Goal: Information Seeking & Learning: Check status

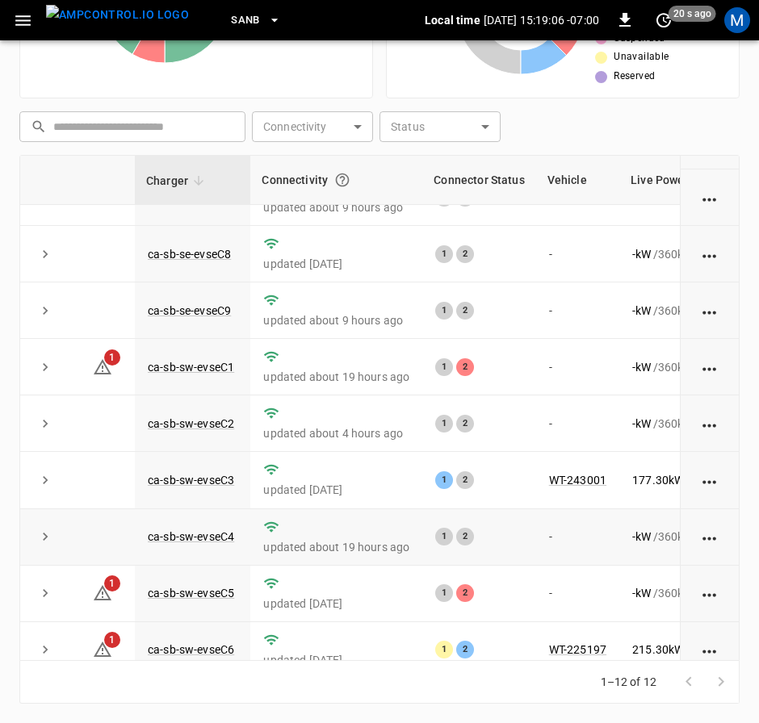
scroll to position [242, 0]
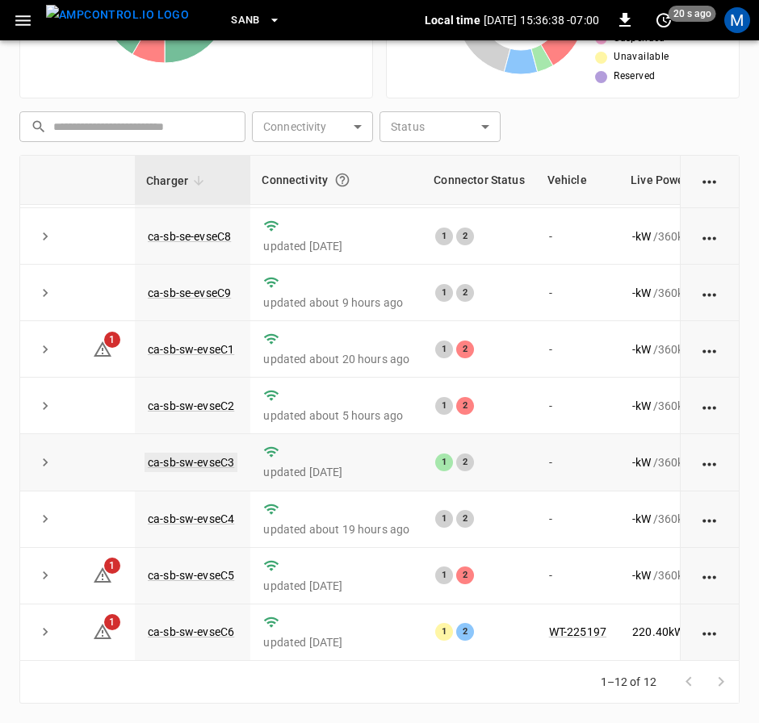
click at [195, 453] on link "ca-sb-sw-evseC3" at bounding box center [190, 462] width 93 height 19
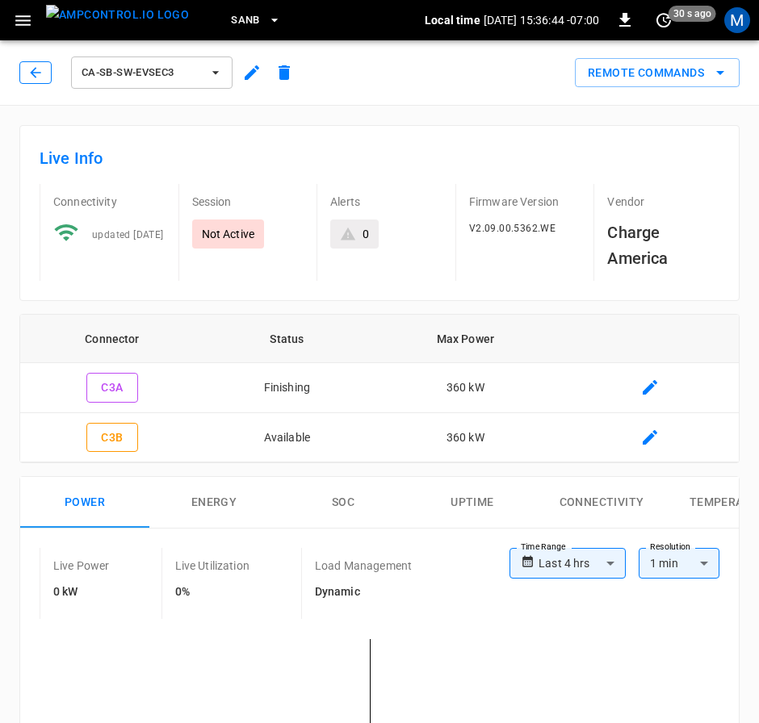
click at [29, 77] on icon "button" at bounding box center [35, 73] width 16 height 16
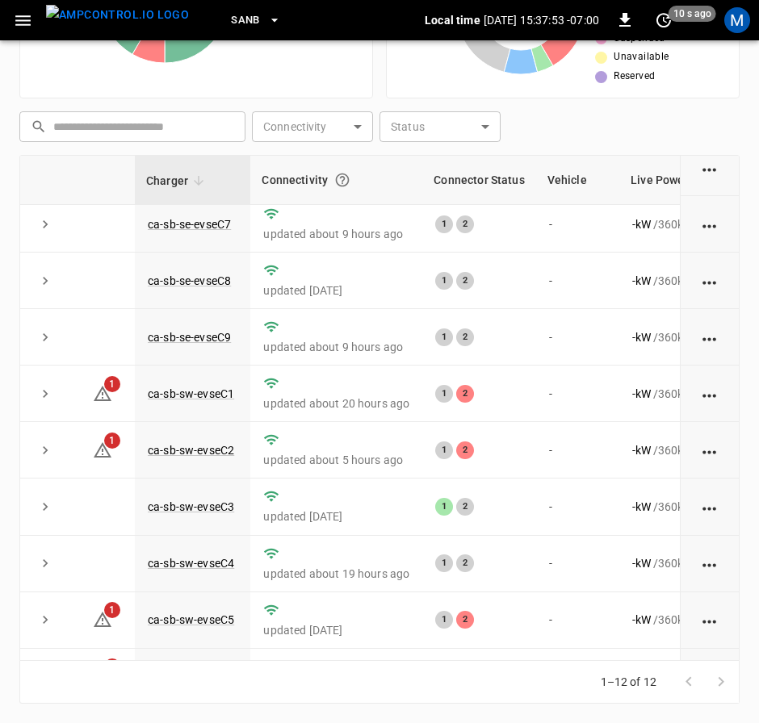
scroll to position [179, 0]
click at [183, 402] on link "ca-sb-sw-evseC1" at bounding box center [190, 392] width 93 height 19
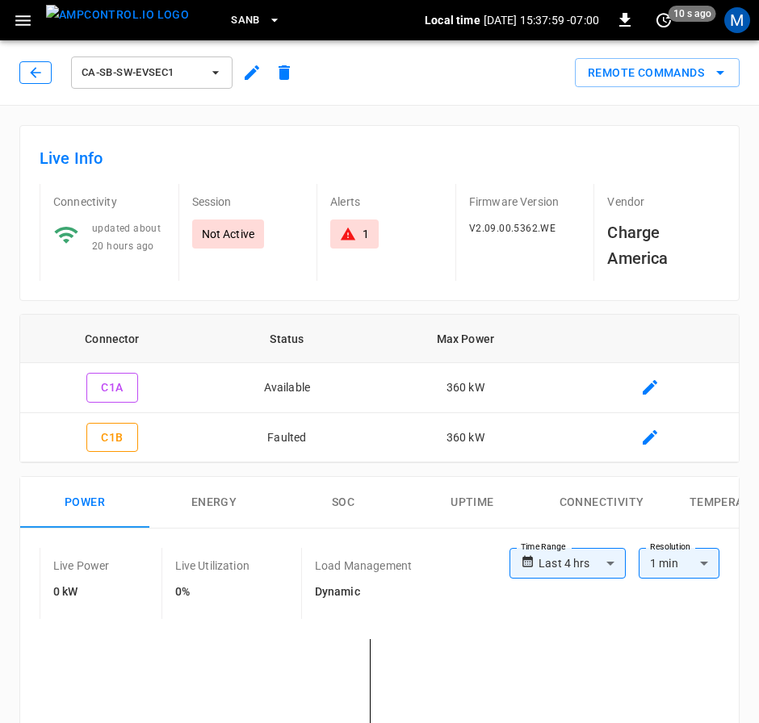
click at [31, 79] on icon "button" at bounding box center [35, 73] width 16 height 16
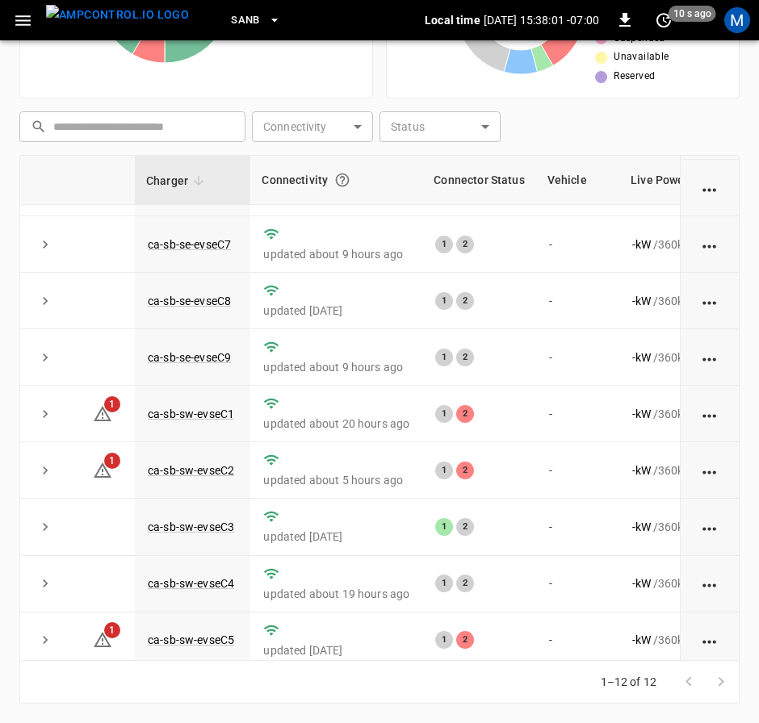
scroll to position [172, 0]
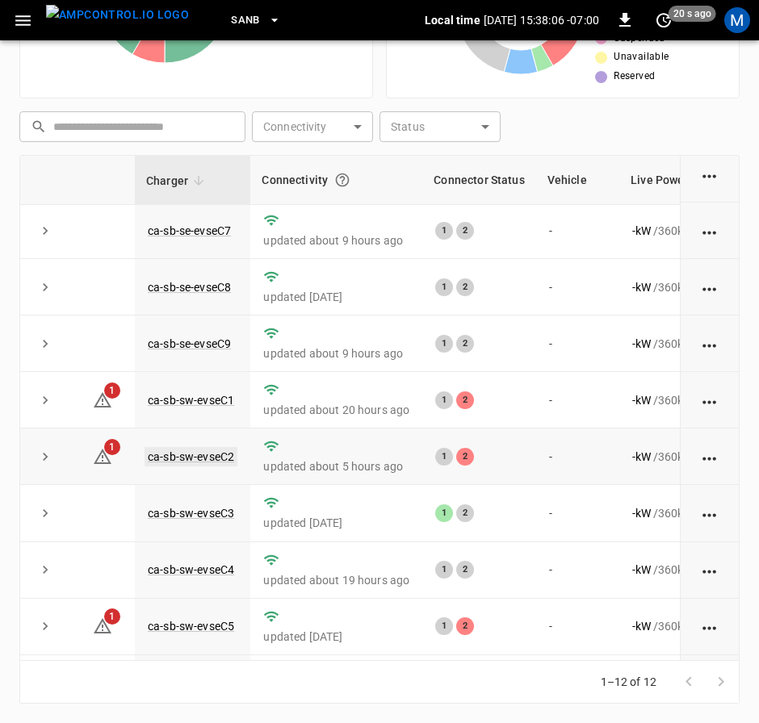
click at [189, 467] on link "ca-sb-sw-evseC2" at bounding box center [190, 456] width 93 height 19
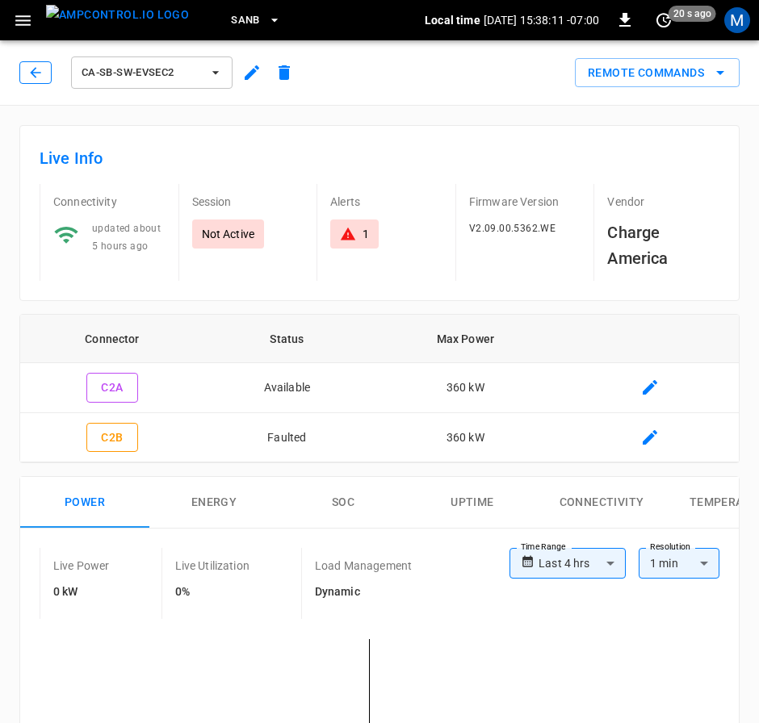
click at [35, 73] on icon "button" at bounding box center [35, 72] width 10 height 10
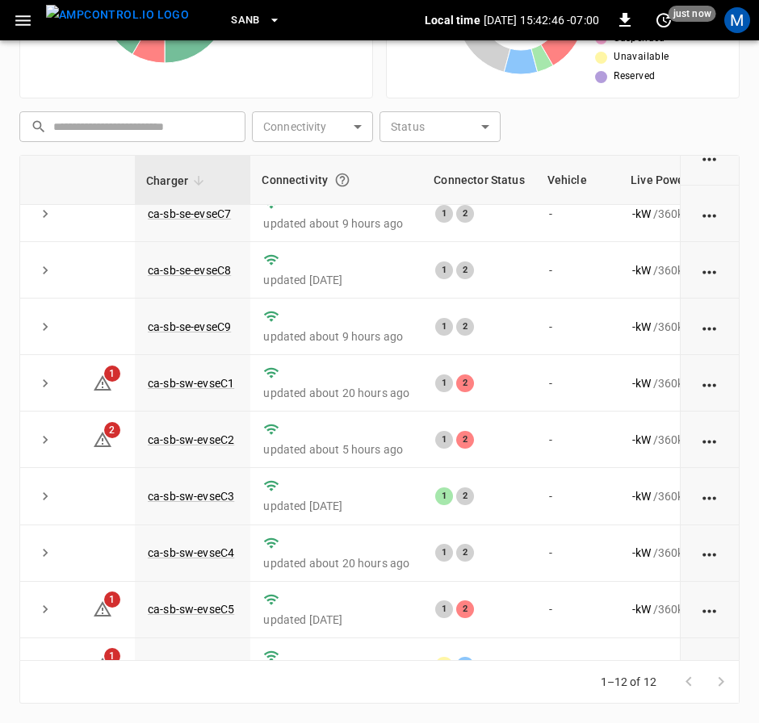
scroll to position [242, 0]
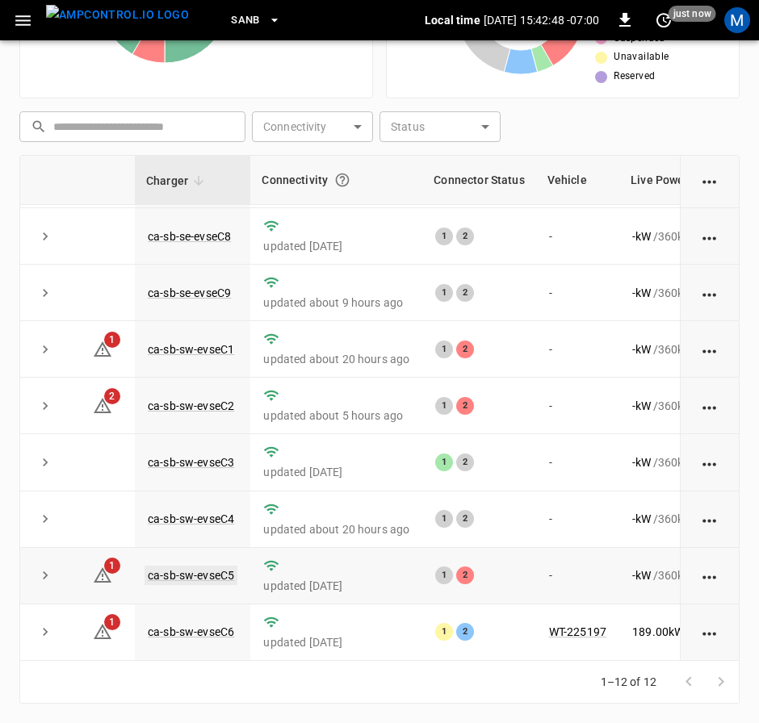
click at [192, 566] on link "ca-sb-sw-evseC5" at bounding box center [190, 575] width 93 height 19
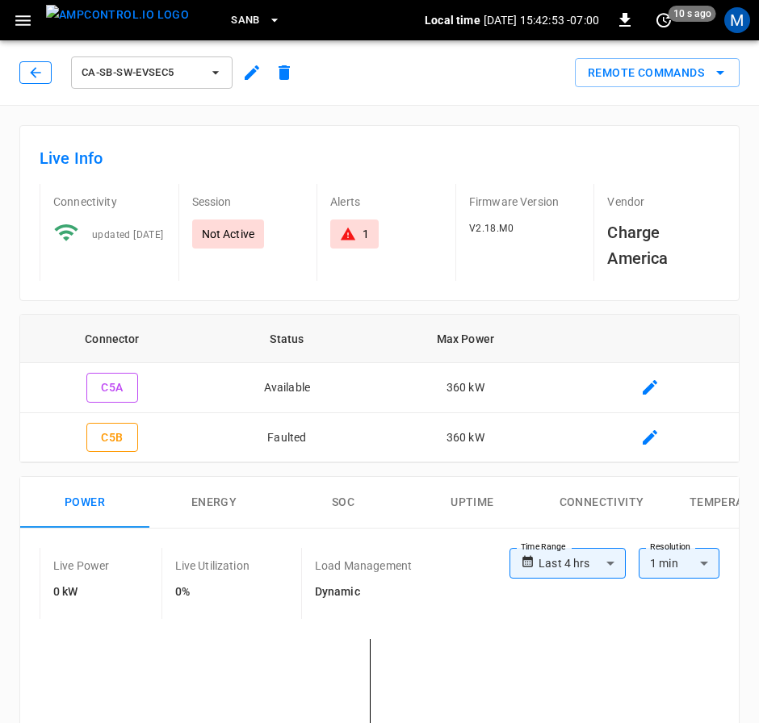
click at [36, 73] on icon "button" at bounding box center [35, 73] width 16 height 16
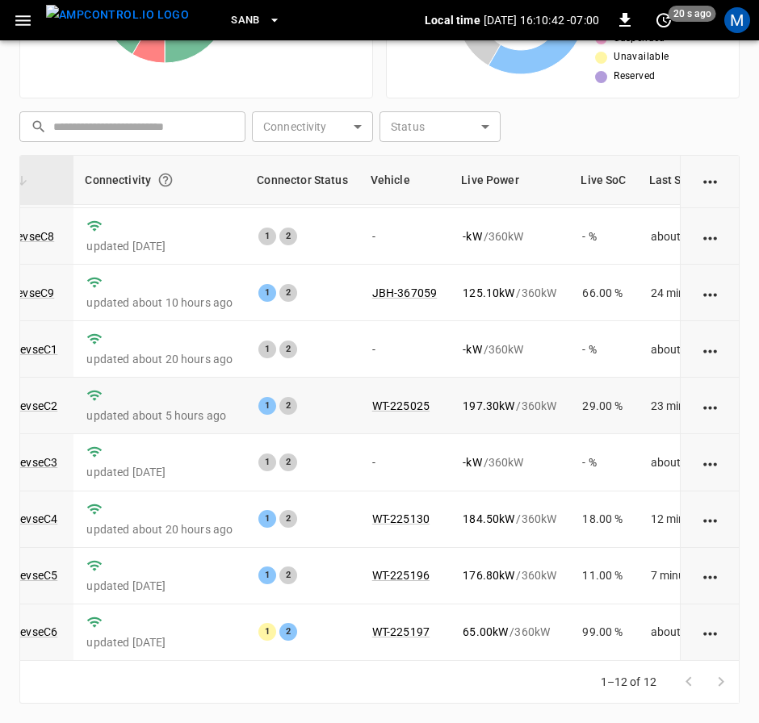
scroll to position [242, 177]
